Goal: Information Seeking & Learning: Learn about a topic

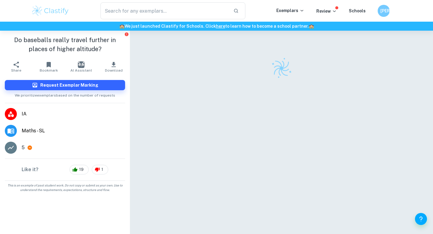
checkbox input "true"
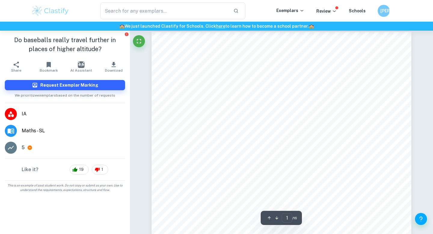
scroll to position [5, 0]
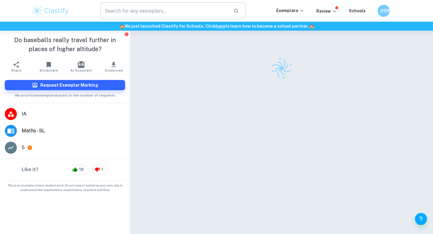
click at [172, 12] on input "text" at bounding box center [164, 10] width 128 height 17
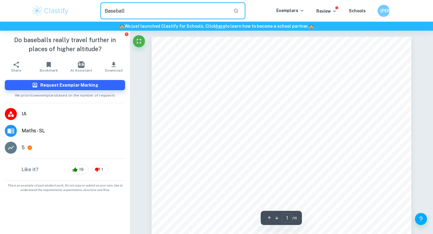
type input "Baseball"
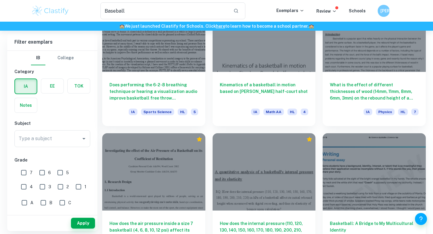
scroll to position [659, 0]
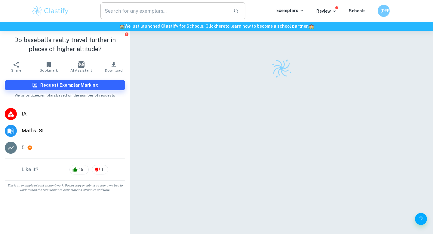
click at [163, 14] on input "text" at bounding box center [164, 10] width 128 height 17
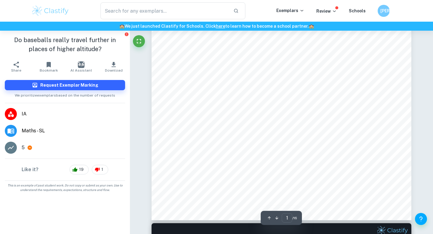
type input "2"
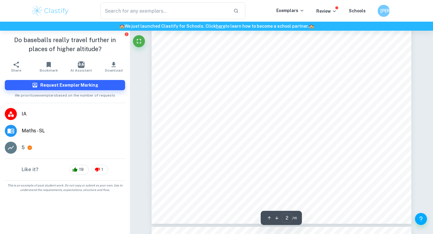
scroll to position [541, 0]
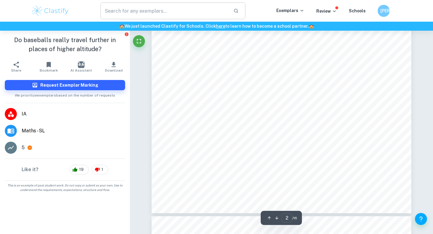
click at [144, 8] on input "text" at bounding box center [164, 10] width 128 height 17
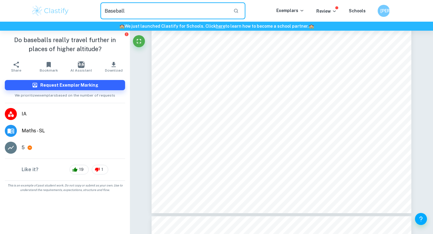
type input "Baseball"
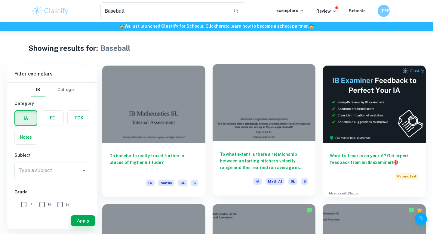
click at [222, 149] on div "To what extent is there a relationship between a starting pitcher’s velocity ra…" at bounding box center [264, 168] width 103 height 54
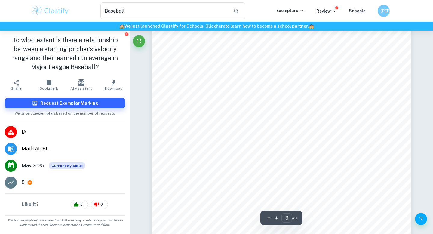
scroll to position [792, 0]
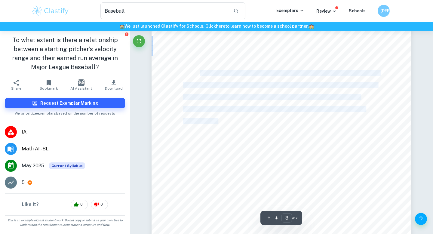
drag, startPoint x: 200, startPoint y: 74, endPoint x: 217, endPoint y: 120, distance: 49.2
click at [217, 120] on div "kfr475 2 Introduction As a baseball player, I have always been told that it is …" at bounding box center [282, 210] width 260 height 367
click at [217, 120] on span "frequently and move slower, with downwards or sideways motion. The stat most co…" at bounding box center [279, 121] width 192 height 5
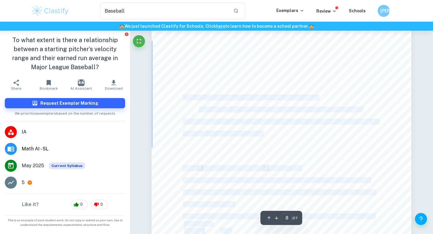
drag, startPoint x: 181, startPoint y: 100, endPoint x: 184, endPoint y: 96, distance: 4.5
click at [184, 96] on div "kfr475 7 outliers should probably not be removed because they are true outliers…" at bounding box center [282, 210] width 260 height 367
click at [184, 96] on span "Pearson9s product-moment correlation coefficient (V.R. vs ERA)" at bounding box center [250, 97] width 135 height 5
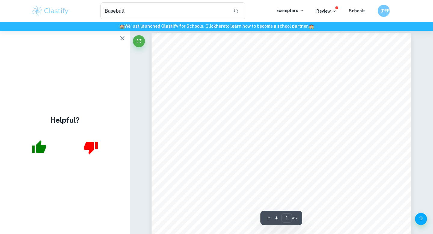
scroll to position [0, 0]
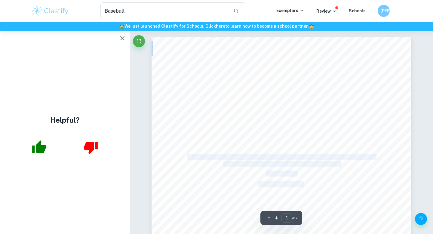
drag, startPoint x: 190, startPoint y: 153, endPoint x: 189, endPoint y: 156, distance: 3.2
click at [189, 156] on div "Mathematics: Applications and Interpretation To what extent is there a relation…" at bounding box center [282, 220] width 260 height 367
click at [189, 156] on span "To what extent is there a relationship between a starting pitcher9s velocity ra…" at bounding box center [281, 157] width 188 height 5
drag, startPoint x: 189, startPoint y: 156, endPoint x: 332, endPoint y: 164, distance: 144.0
click at [332, 164] on div "Mathematics: Applications and Interpretation To what extent is there a relation…" at bounding box center [282, 220] width 260 height 367
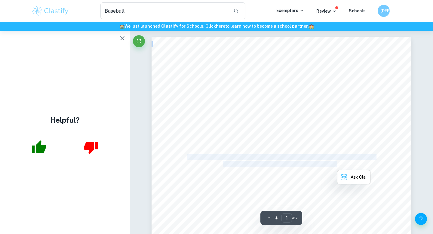
click at [333, 164] on span "their earned run average in Major League Baseball?" at bounding box center [281, 163] width 117 height 5
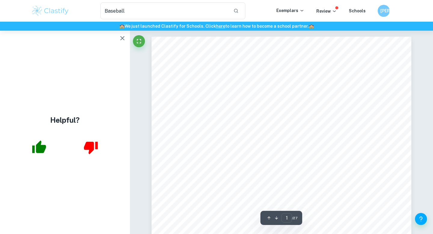
scroll to position [3, 0]
click at [127, 38] on button "button" at bounding box center [122, 38] width 12 height 12
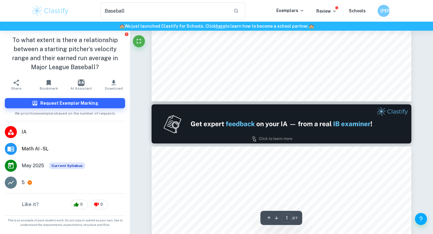
type input "2"
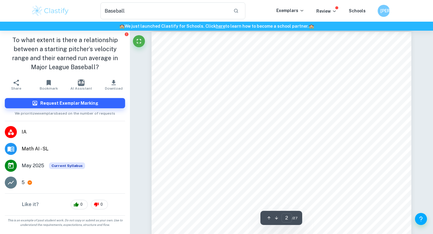
scroll to position [415, 0]
click at [184, 76] on div "kfr475 1 Table of Contents Introduction........................................…" at bounding box center [282, 216] width 260 height 367
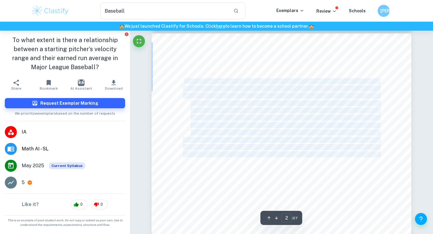
drag, startPoint x: 184, startPoint y: 81, endPoint x: 271, endPoint y: 183, distance: 134.1
click at [272, 184] on div "kfr475 1 Table of Contents Introduction........................................…" at bounding box center [282, 216] width 260 height 367
click at [271, 183] on div "kfr475 1 Table of Contents Introduction........................................…" at bounding box center [282, 216] width 260 height 367
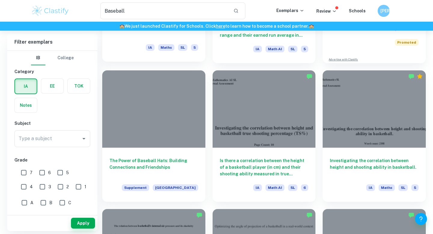
scroll to position [131, 0]
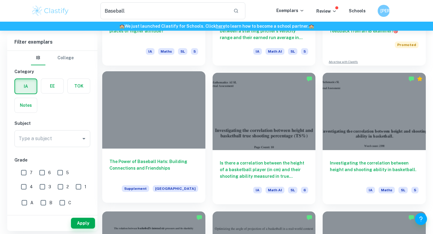
click at [191, 116] on div at bounding box center [153, 109] width 103 height 77
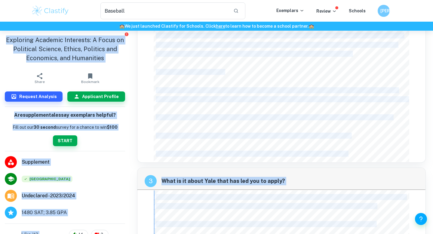
scroll to position [251, 0]
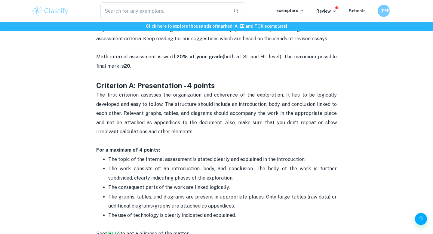
scroll to position [249, 0]
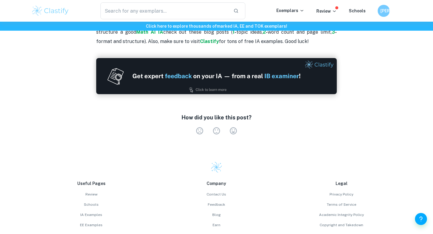
scroll to position [215, 0]
